Goal: Task Accomplishment & Management: Complete application form

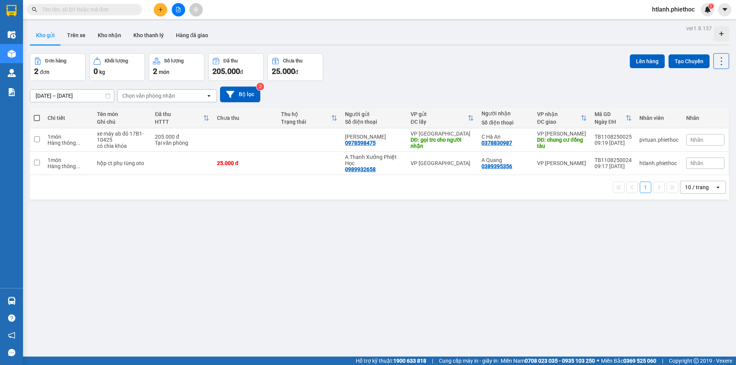
click at [114, 11] on input "text" at bounding box center [87, 9] width 90 height 8
paste input "0971954301"
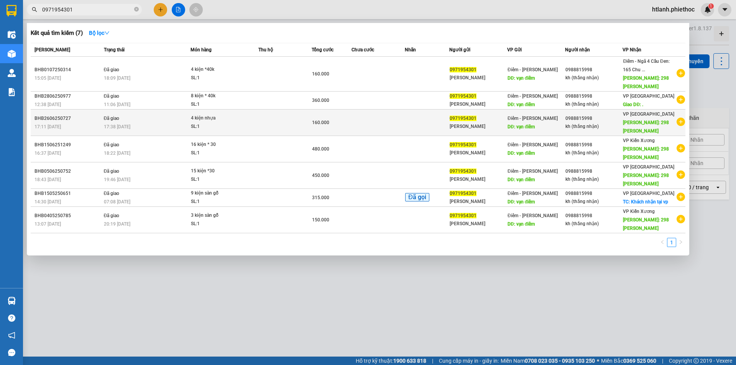
type input "0971954301"
click at [682, 125] on icon "plus-circle" at bounding box center [681, 122] width 8 height 8
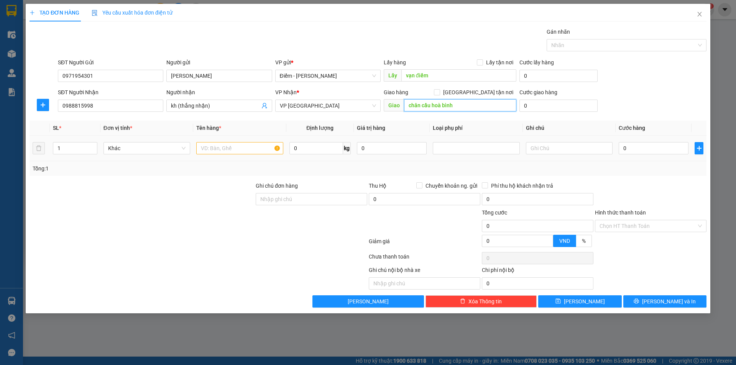
type input "chân cầu hoà bình"
click at [260, 152] on input "text" at bounding box center [239, 148] width 87 height 12
type input "nhựa"
click at [486, 93] on span "[GEOGRAPHIC_DATA] tận nơi" at bounding box center [478, 92] width 76 height 8
click at [439, 93] on input "[GEOGRAPHIC_DATA] tận nơi" at bounding box center [436, 91] width 5 height 5
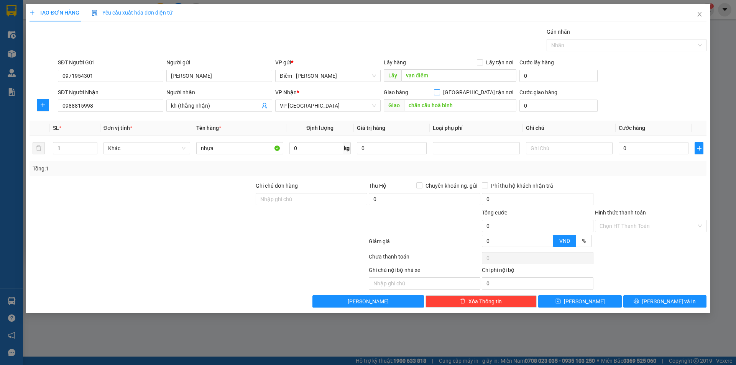
checkbox input "true"
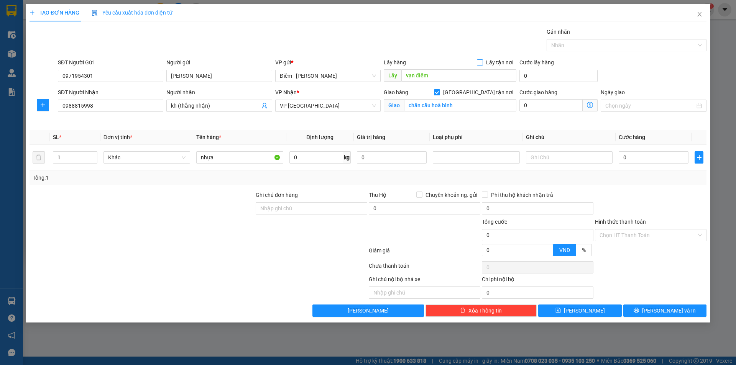
click at [481, 65] on span at bounding box center [480, 62] width 6 height 6
click at [481, 65] on input "Lấy tận nơi" at bounding box center [479, 61] width 5 height 5
checkbox input "true"
click at [201, 156] on input "nhựa" at bounding box center [239, 157] width 87 height 12
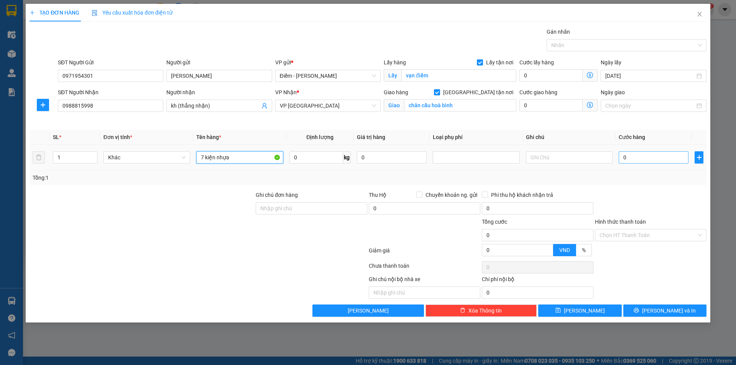
type input "7 kiện nhựa"
click at [635, 162] on input "0" at bounding box center [654, 157] width 70 height 12
type input "2"
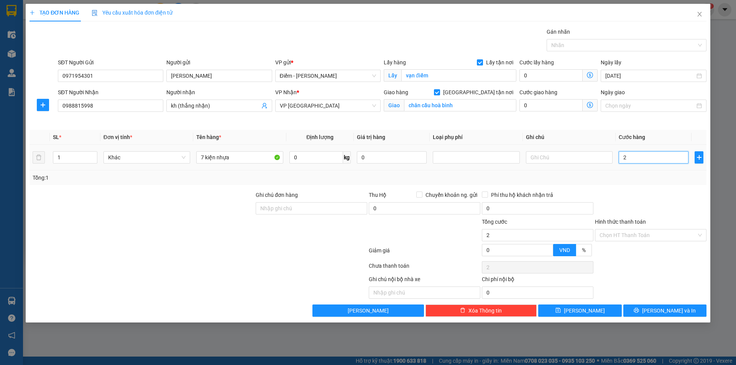
type input "28"
type input "280"
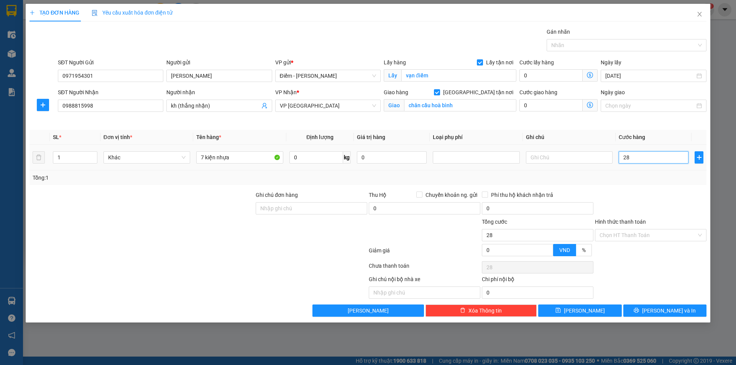
type input "280"
type input "280.000"
click at [652, 191] on div at bounding box center [650, 204] width 113 height 27
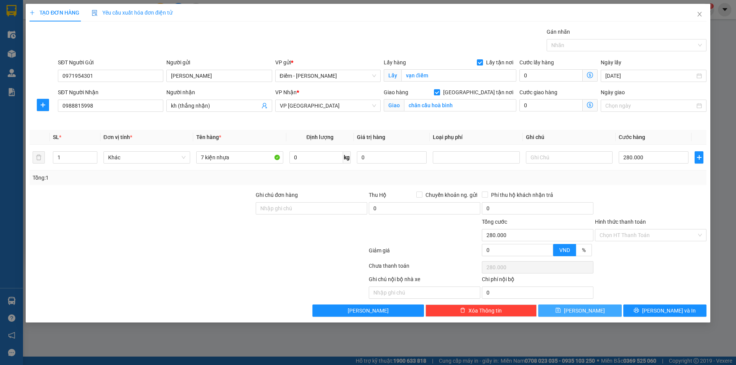
click at [596, 311] on button "[PERSON_NAME]" at bounding box center [579, 311] width 83 height 12
checkbox input "false"
type input "0"
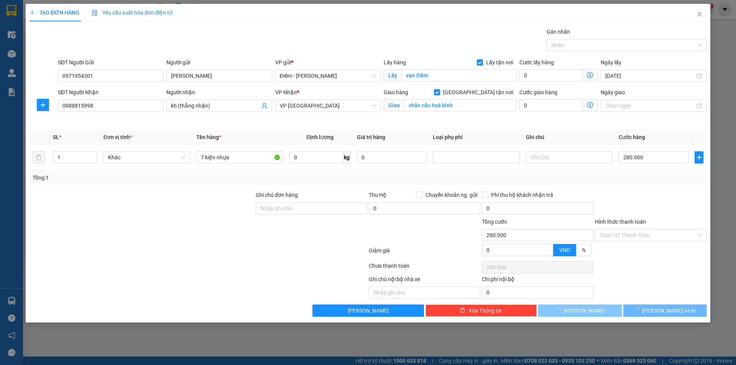
type input "0"
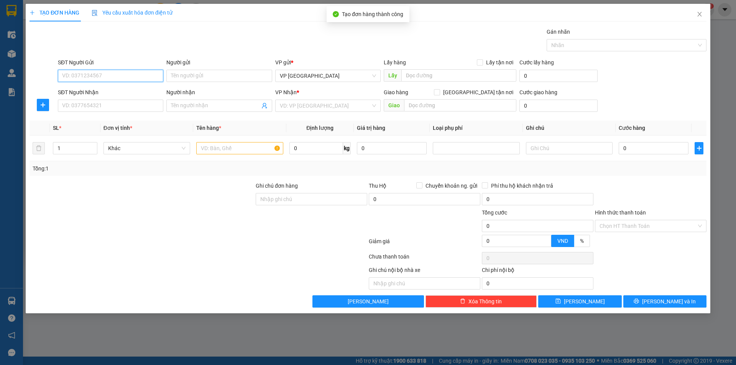
click at [135, 80] on input "SĐT Người Gửi" at bounding box center [110, 76] width 105 height 12
type input "0397236892"
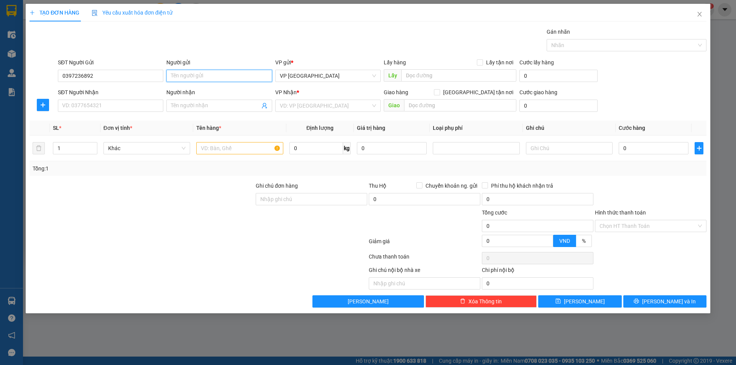
click at [187, 76] on input "Người gửi" at bounding box center [218, 76] width 105 height 12
type input "A Tùng ( thắng nhận)"
click at [93, 99] on div "SĐT Người Nhận" at bounding box center [110, 93] width 105 height 11
click at [98, 104] on input "SĐT Người Nhận" at bounding box center [110, 106] width 105 height 12
click at [110, 108] on input "SĐT Người Nhận" at bounding box center [110, 106] width 105 height 12
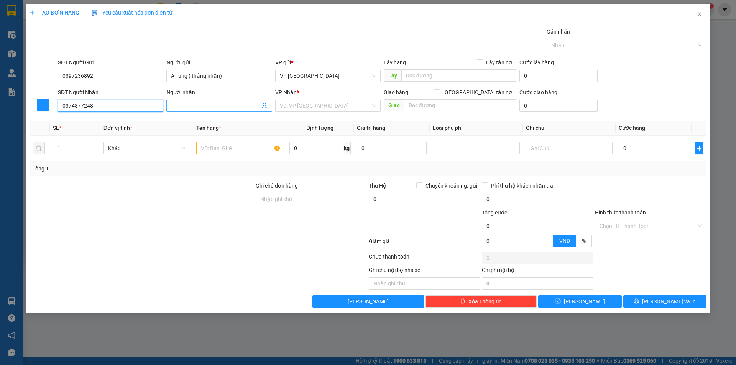
type input "0374877248"
drag, startPoint x: 172, startPoint y: 105, endPoint x: 182, endPoint y: 107, distance: 10.1
click at [175, 108] on input "Người nhận" at bounding box center [215, 106] width 89 height 8
type input "chị xuyến"
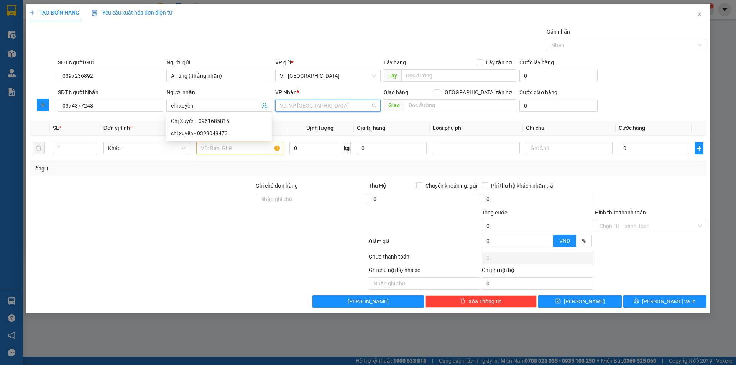
click at [286, 103] on input "search" at bounding box center [325, 105] width 91 height 11
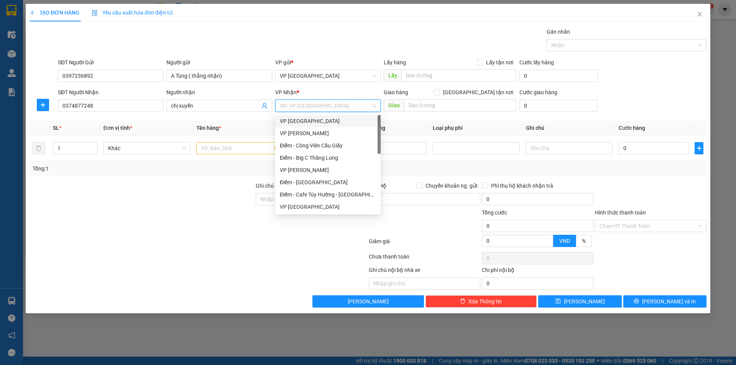
click at [301, 115] on body "Kết quả tìm kiếm ( 7 ) Bộ lọc Mã ĐH Trạng thái Món hàng Thu hộ Tổng cước Chưa c…" at bounding box center [368, 182] width 736 height 365
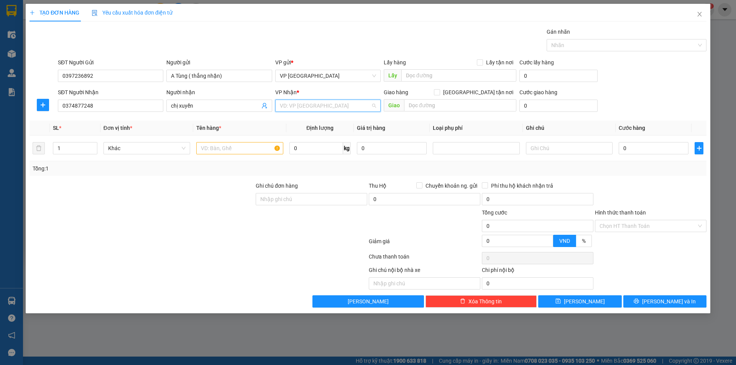
drag, startPoint x: 302, startPoint y: 100, endPoint x: 309, endPoint y: 111, distance: 13.2
click at [302, 101] on input "search" at bounding box center [325, 105] width 91 height 11
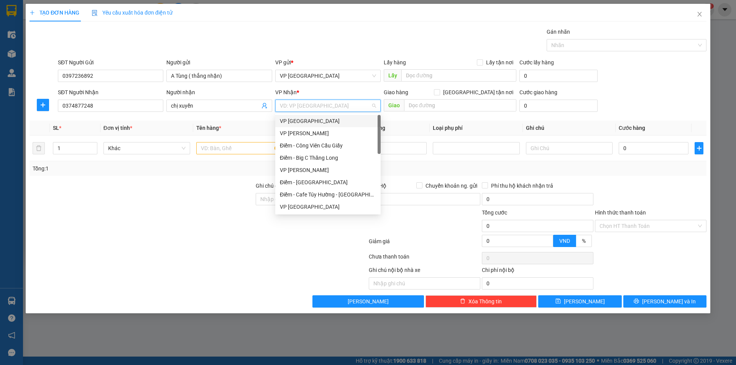
click at [309, 117] on div "VP [GEOGRAPHIC_DATA]" at bounding box center [328, 121] width 96 height 8
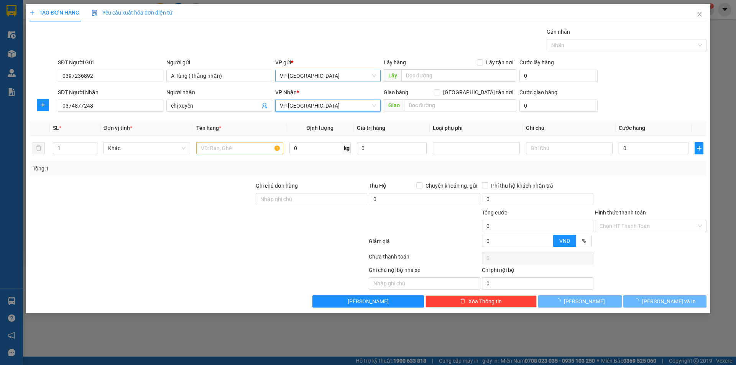
click at [315, 72] on span "VP [GEOGRAPHIC_DATA]" at bounding box center [328, 75] width 96 height 11
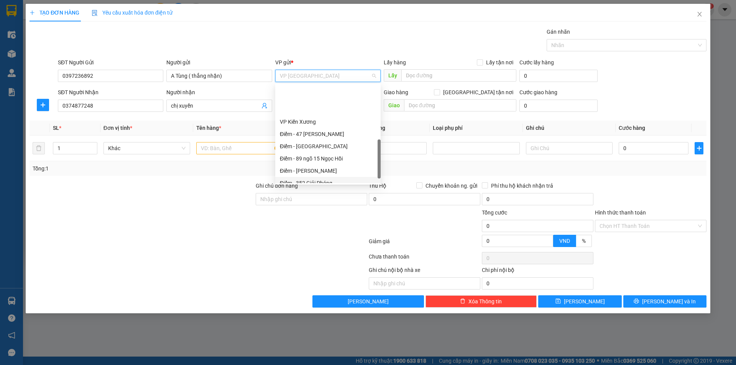
scroll to position [192, 0]
click at [317, 135] on div "Điểm - [PERSON_NAME]" at bounding box center [328, 132] width 96 height 8
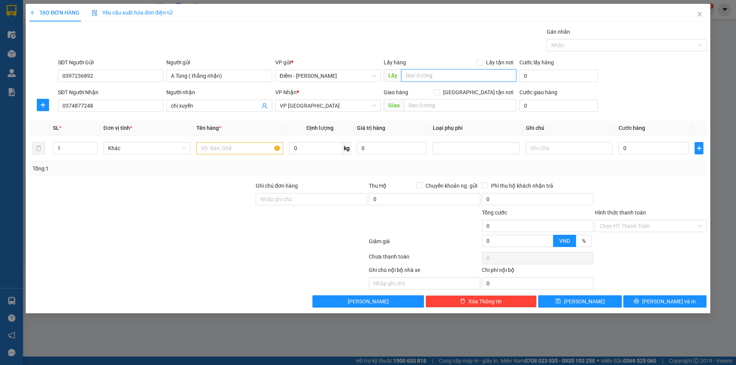
click at [431, 74] on input "text" at bounding box center [458, 75] width 115 height 12
type input "thanh oai"
click at [474, 103] on input "text" at bounding box center [460, 105] width 112 height 12
type input "thái [PERSON_NAME]"
click at [228, 147] on input "text" at bounding box center [239, 148] width 87 height 12
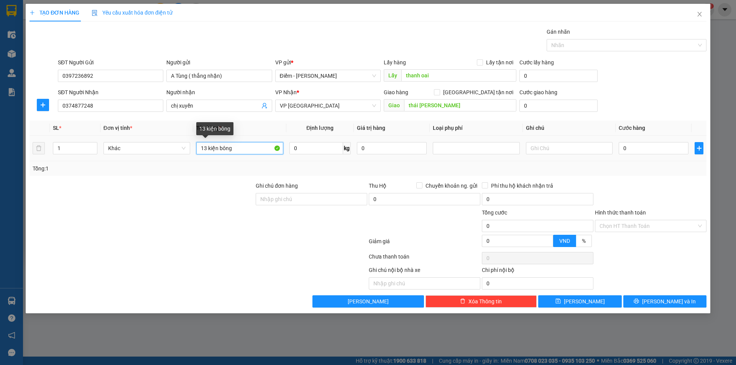
click at [220, 149] on input "13 kiện bông" at bounding box center [239, 148] width 87 height 12
click at [218, 149] on input "13 kiện bông" at bounding box center [239, 148] width 87 height 12
type input "13 kiện bao bông"
click at [631, 148] on input "0" at bounding box center [654, 148] width 70 height 12
type input "3"
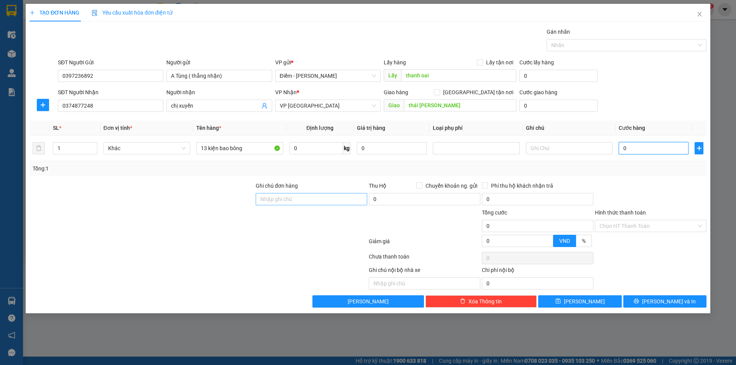
type input "3"
type input "30"
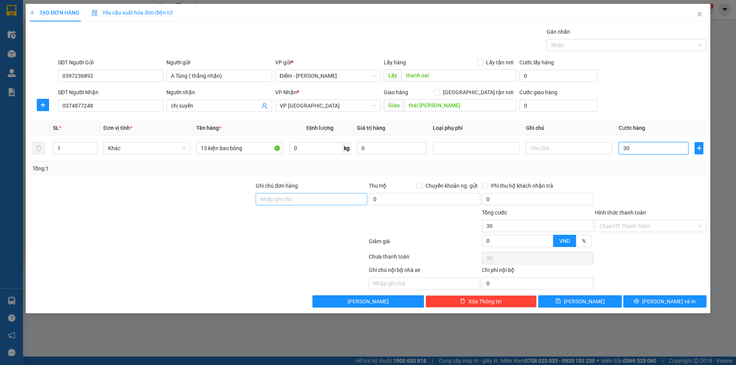
type input "300"
type input "300.000"
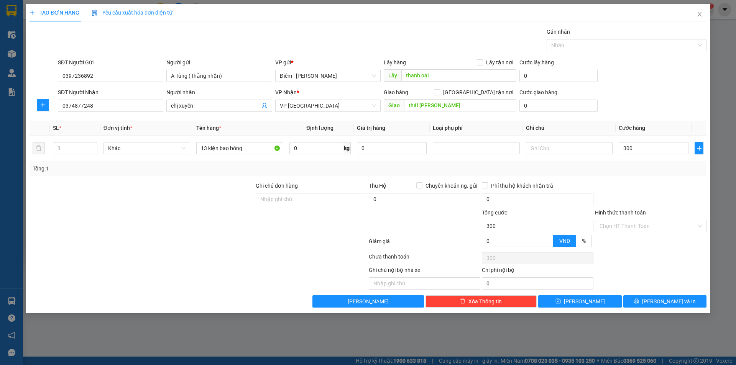
type input "300.000"
click at [588, 186] on div "Phí thu hộ khách nhận trả" at bounding box center [538, 186] width 112 height 8
drag, startPoint x: 599, startPoint y: 292, endPoint x: 602, endPoint y: 297, distance: 6.2
click at [600, 294] on div "Transit Pickup Surcharge Ids Transit Deliver Surcharge Ids Transit Deliver Surc…" at bounding box center [368, 168] width 677 height 280
click at [604, 297] on button "[PERSON_NAME]" at bounding box center [579, 302] width 83 height 12
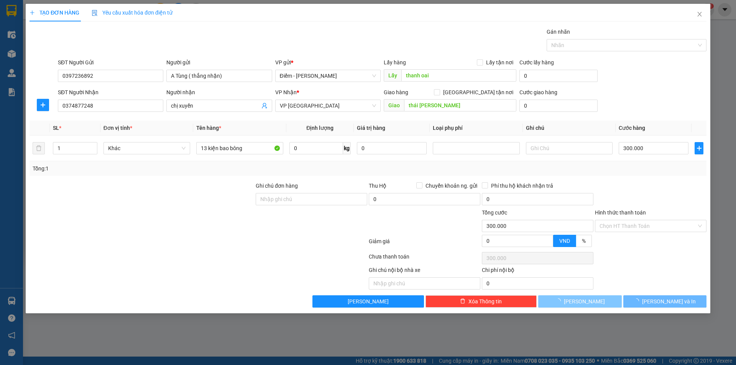
type input "0"
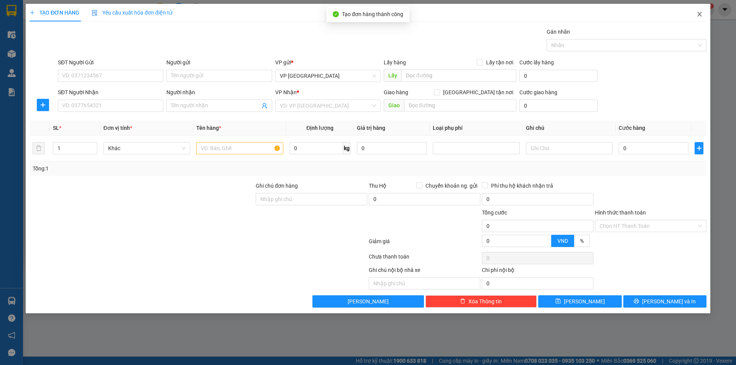
click at [704, 13] on span "Close" at bounding box center [699, 14] width 21 height 21
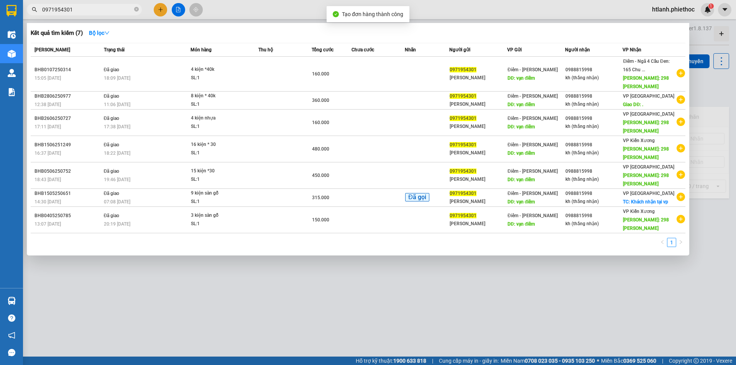
click at [704, 13] on div at bounding box center [368, 182] width 736 height 365
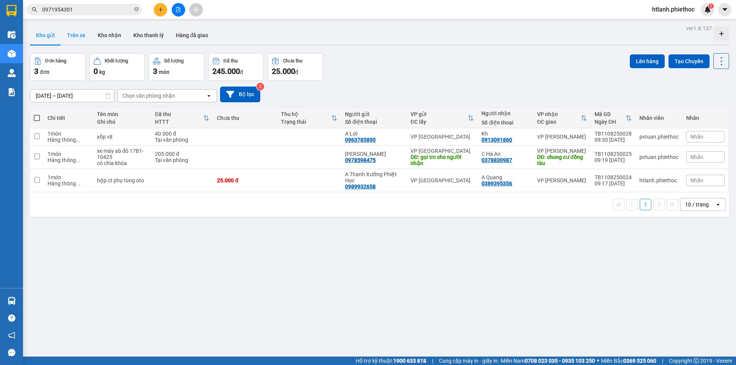
click at [70, 32] on button "Trên xe" at bounding box center [76, 35] width 31 height 18
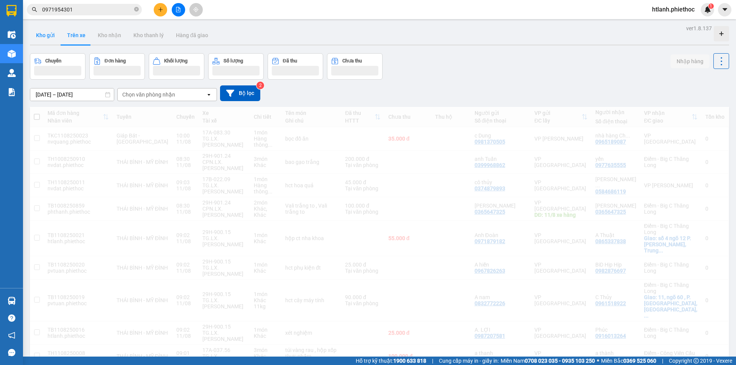
click at [45, 36] on button "Kho gửi" at bounding box center [45, 35] width 31 height 18
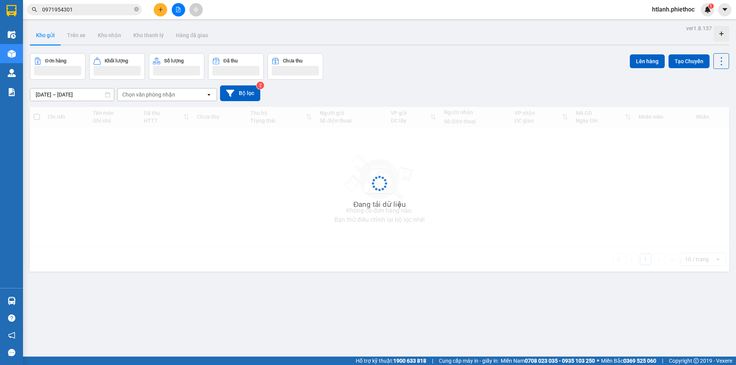
click at [45, 36] on button "Kho gửi" at bounding box center [45, 35] width 31 height 18
click at [46, 36] on button "Kho gửi" at bounding box center [45, 35] width 31 height 18
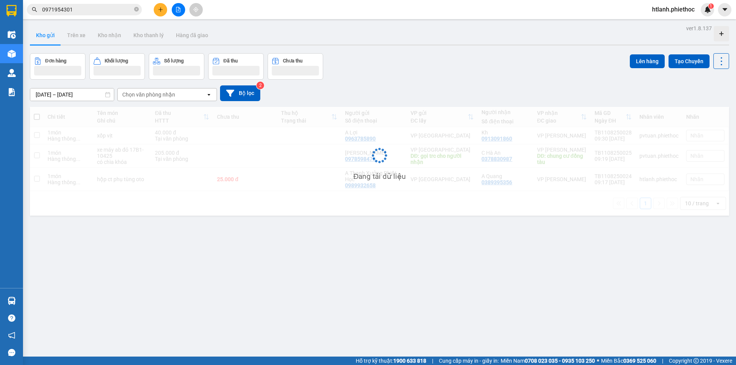
click at [43, 36] on button "Kho gửi" at bounding box center [45, 35] width 31 height 18
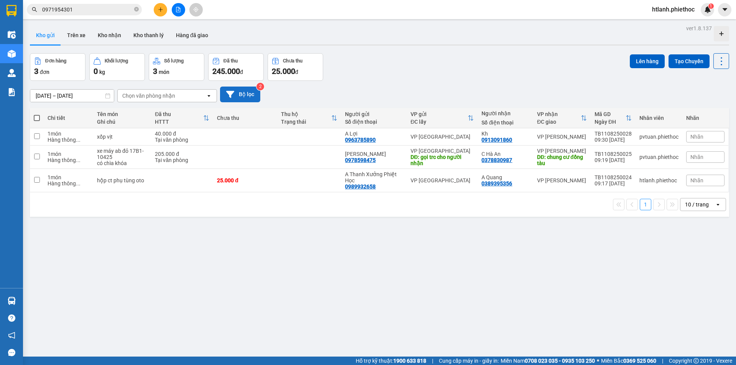
click at [246, 89] on button "Bộ lọc" at bounding box center [240, 95] width 40 height 16
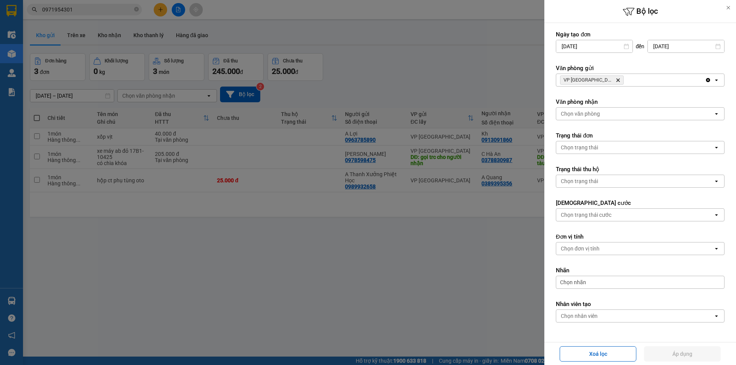
click at [625, 80] on div "VP Thái Bình Delete" at bounding box center [630, 80] width 149 height 12
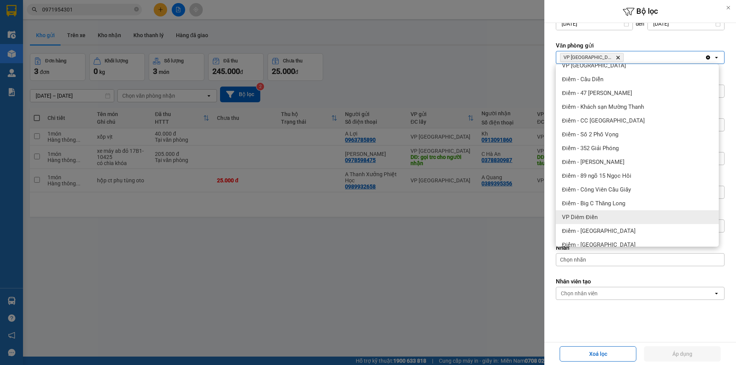
scroll to position [77, 0]
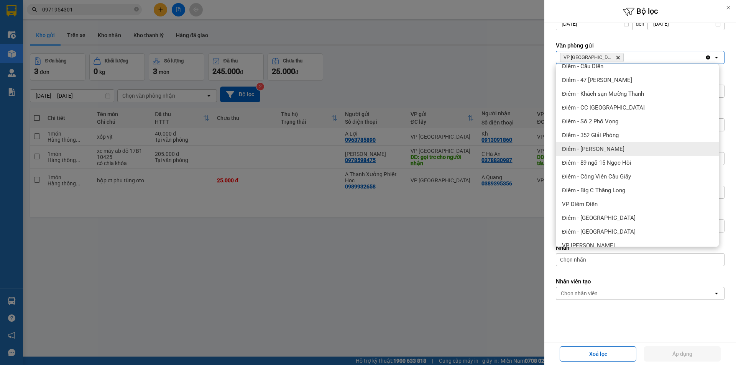
drag, startPoint x: 612, startPoint y: 146, endPoint x: 633, endPoint y: 221, distance: 77.4
click at [612, 147] on span "Điểm - [PERSON_NAME]" at bounding box center [593, 149] width 62 height 8
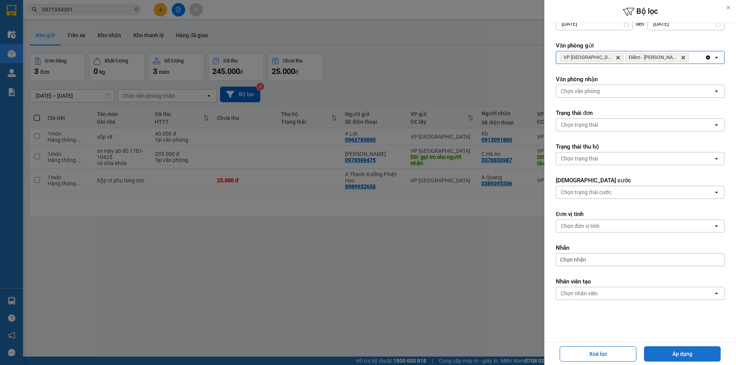
click at [690, 353] on button "Áp dụng" at bounding box center [682, 354] width 77 height 15
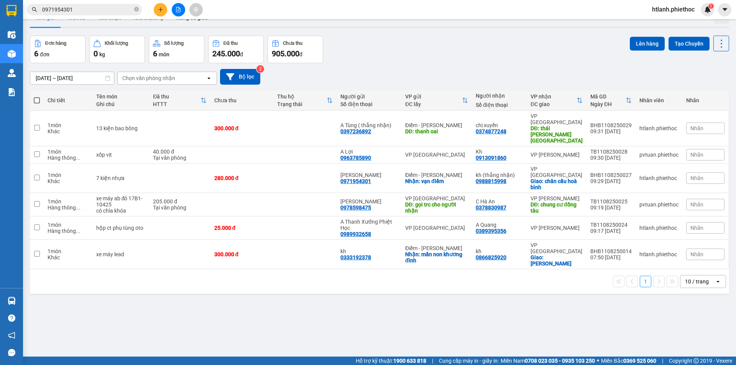
scroll to position [35, 0]
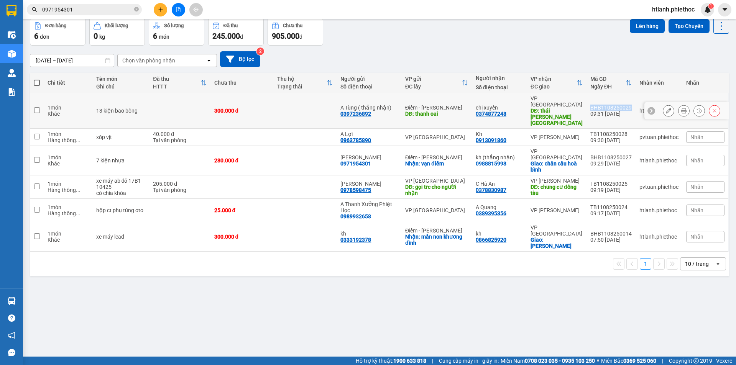
drag, startPoint x: 587, startPoint y: 101, endPoint x: 626, endPoint y: 102, distance: 39.5
click at [626, 102] on td "BHB1108250029 09:31 [DATE]" at bounding box center [610, 111] width 49 height 36
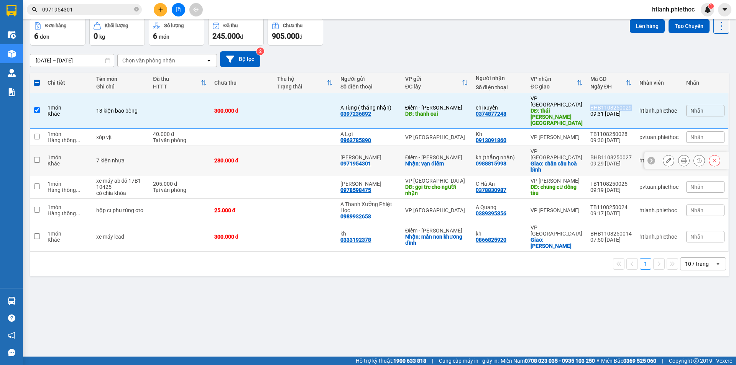
copy div "BHB1108250029"
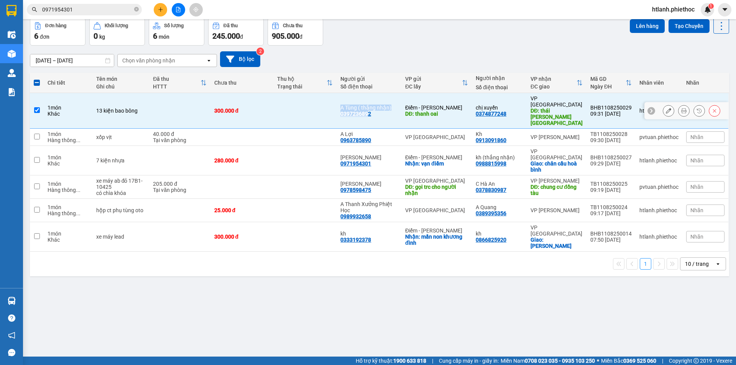
drag, startPoint x: 338, startPoint y: 108, endPoint x: 371, endPoint y: 108, distance: 32.6
click at [371, 108] on tr "1 món Khác 13 kiện bao bông 300.000 đ A Tùng ( thắng nhận) 0397236892 Điểm - [P…" at bounding box center [379, 111] width 699 height 36
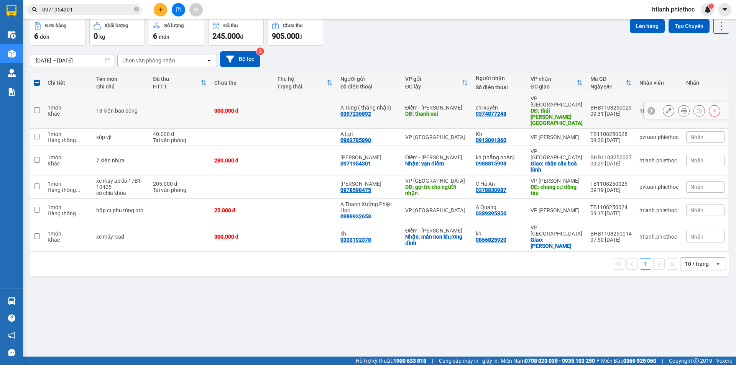
click at [379, 112] on td "A Tùng ( thắng nhận) 0397236892" at bounding box center [369, 111] width 65 height 36
checkbox input "true"
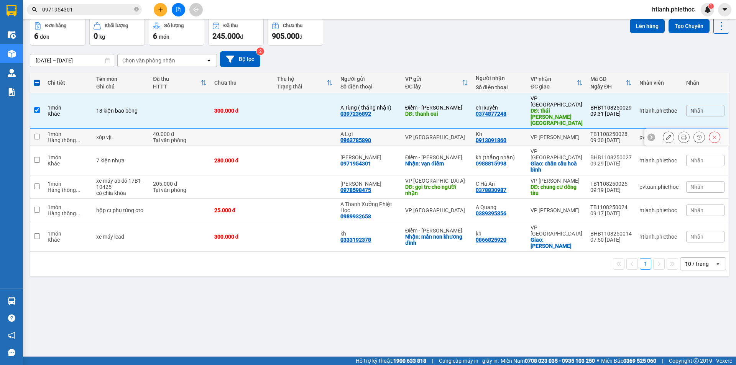
drag, startPoint x: 302, startPoint y: 119, endPoint x: 318, endPoint y: 118, distance: 16.1
click at [315, 129] on td at bounding box center [304, 137] width 63 height 17
checkbox input "true"
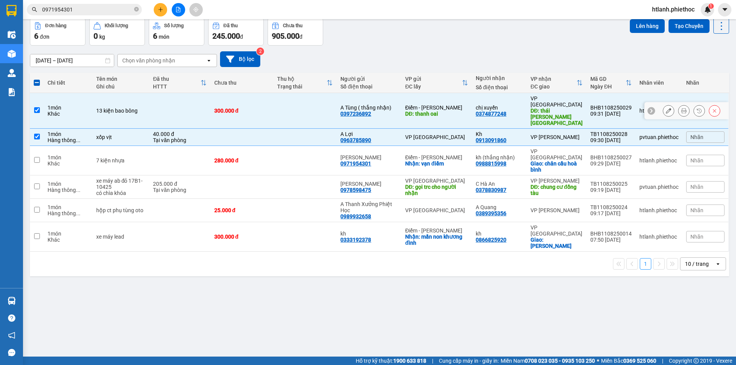
click at [335, 110] on td at bounding box center [304, 111] width 63 height 36
checkbox input "false"
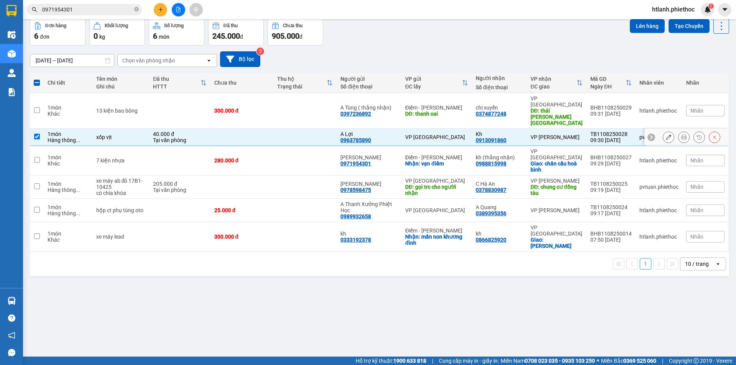
drag, startPoint x: 307, startPoint y: 132, endPoint x: 314, endPoint y: 126, distance: 8.7
click at [309, 130] on td at bounding box center [304, 137] width 63 height 17
checkbox input "false"
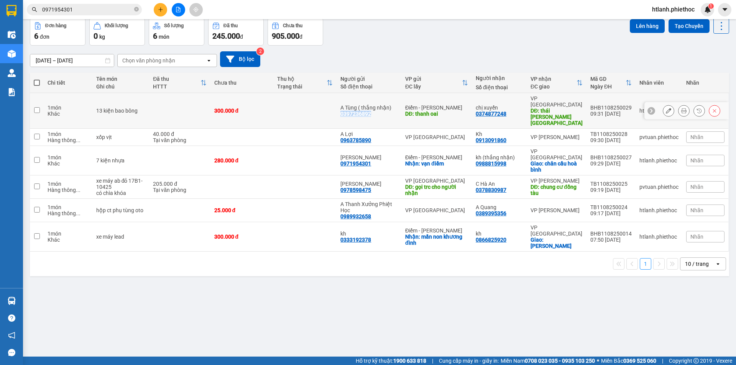
drag, startPoint x: 344, startPoint y: 109, endPoint x: 373, endPoint y: 110, distance: 28.8
click at [371, 111] on div "0397236892" at bounding box center [355, 114] width 31 height 6
copy div "0397236892"
drag, startPoint x: 476, startPoint y: 108, endPoint x: 504, endPoint y: 107, distance: 28.4
click at [504, 111] on div "0374877248" at bounding box center [491, 114] width 31 height 6
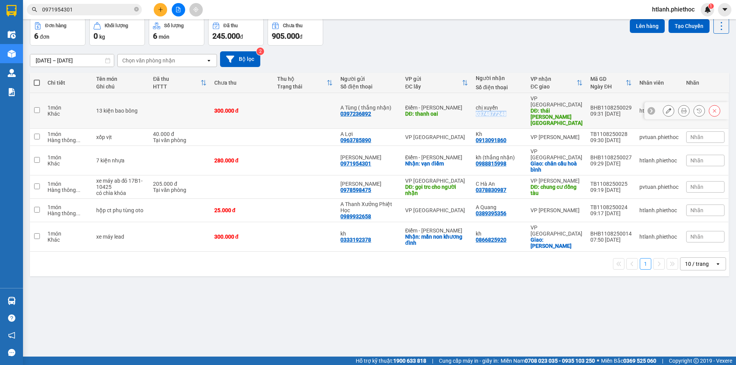
copy div "0374877248"
drag, startPoint x: 584, startPoint y: 141, endPoint x: 627, endPoint y: 141, distance: 42.9
click at [627, 146] on td "BHB1108250027 09:29 [DATE]" at bounding box center [610, 161] width 49 height 30
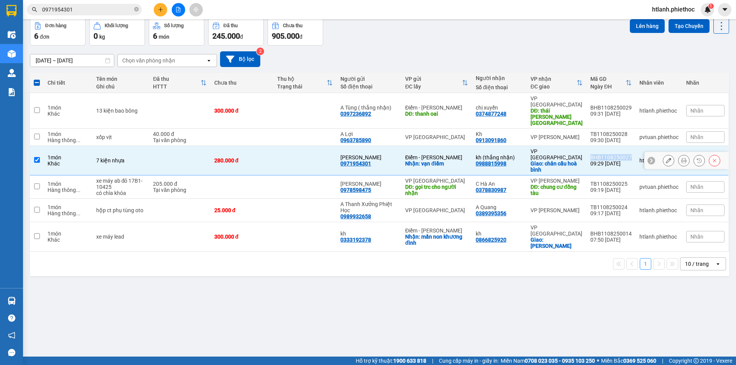
copy div "BHB1108250027"
drag, startPoint x: 342, startPoint y: 149, endPoint x: 370, endPoint y: 153, distance: 29.0
click at [373, 150] on td "Phương thuỳ 0971954301" at bounding box center [369, 161] width 65 height 30
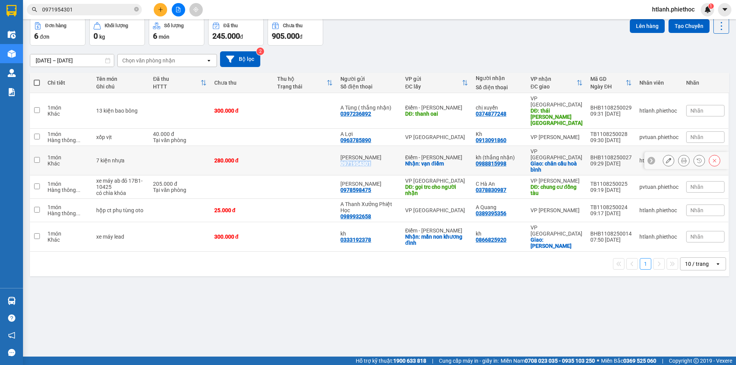
copy div "0971954301"
drag, startPoint x: 475, startPoint y: 150, endPoint x: 514, endPoint y: 149, distance: 39.1
click at [514, 154] on div "kh (thắng nhận) 0988815998" at bounding box center [499, 160] width 47 height 12
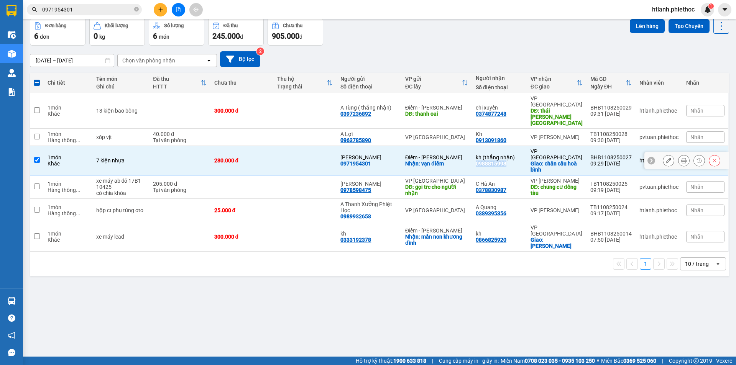
copy div "0988815998"
click at [212, 147] on td "280.000 đ" at bounding box center [241, 161] width 63 height 30
checkbox input "false"
